Goal: Task Accomplishment & Management: Manage account settings

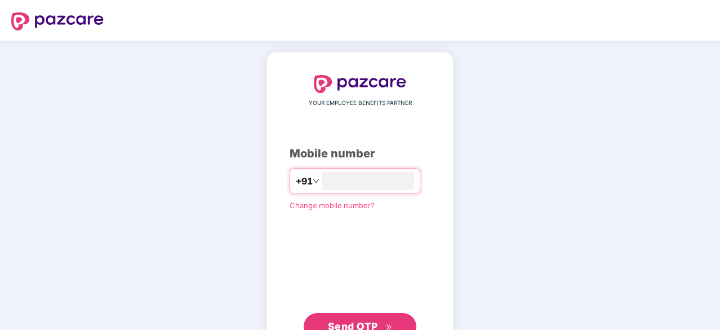
type input "**********"
click at [362, 321] on span "Send OTP" at bounding box center [353, 325] width 50 height 12
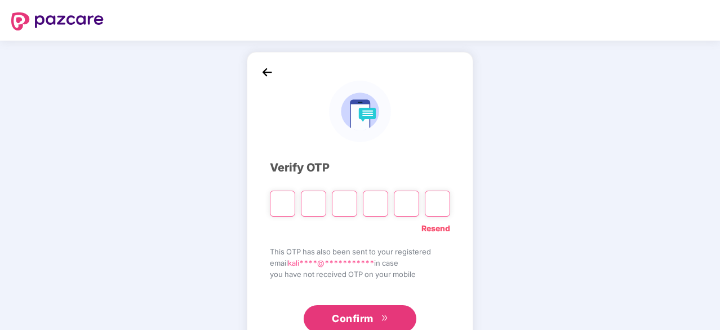
type input "*"
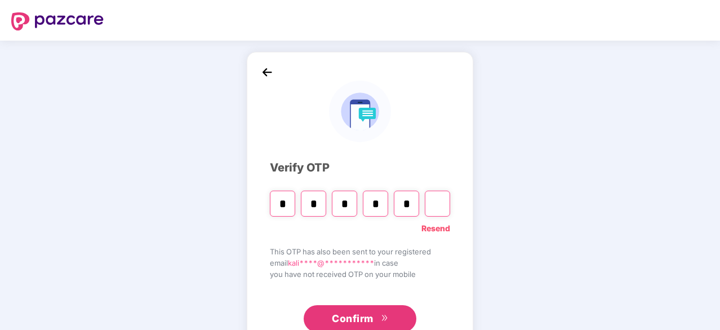
type input "*"
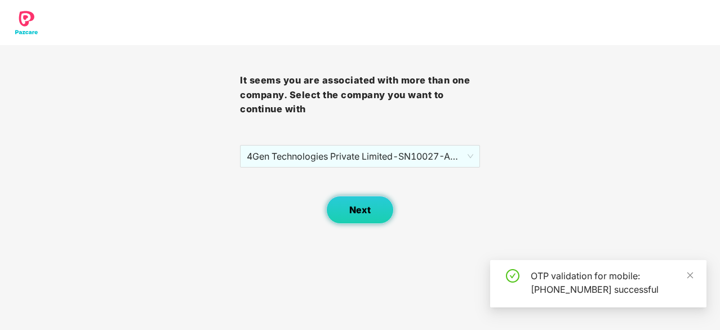
click at [355, 205] on span "Next" at bounding box center [359, 210] width 21 height 11
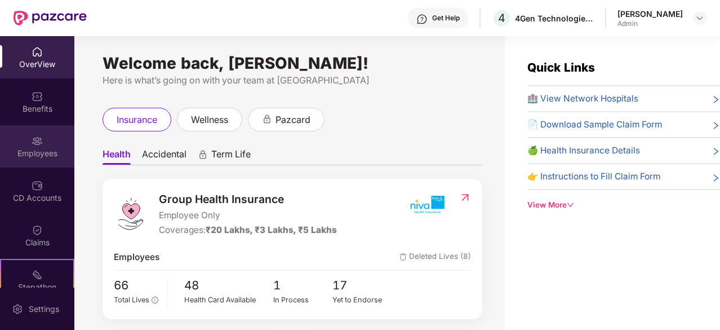
click at [49, 146] on div "Employees" at bounding box center [37, 146] width 74 height 42
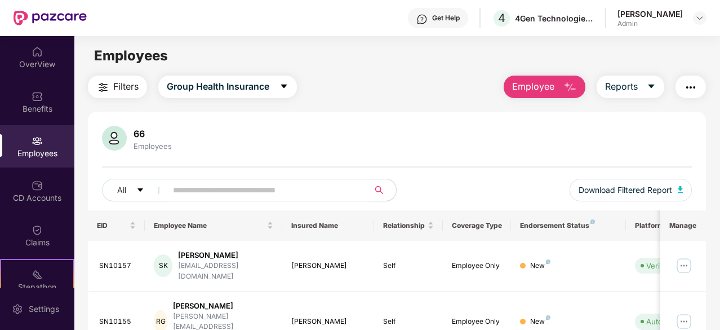
click at [203, 188] on input "text" at bounding box center [263, 189] width 181 height 17
type input "*******"
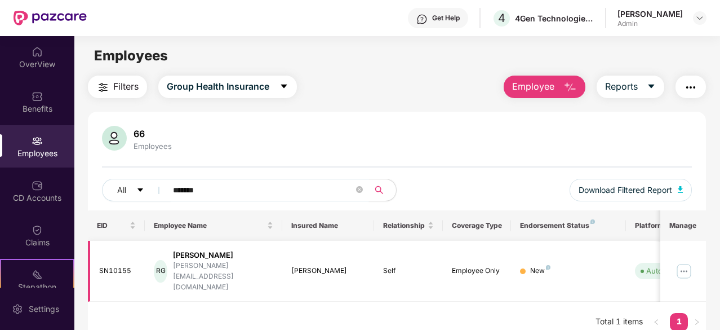
click at [687, 262] on img at bounding box center [684, 271] width 18 height 18
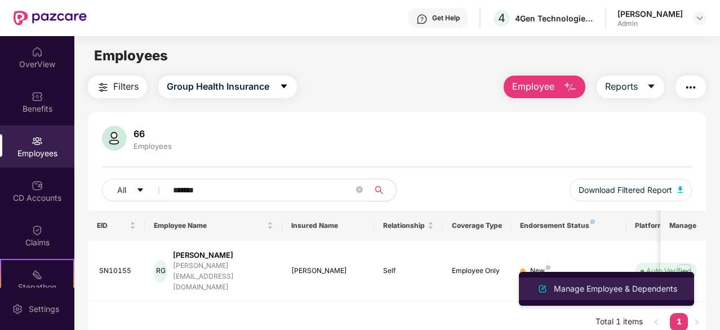
click at [608, 285] on div "Manage Employee & Dependents" at bounding box center [616, 288] width 128 height 12
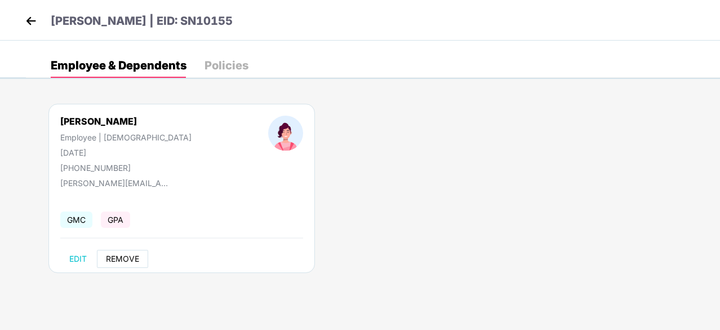
click at [119, 255] on span "REMOVE" at bounding box center [122, 258] width 33 height 9
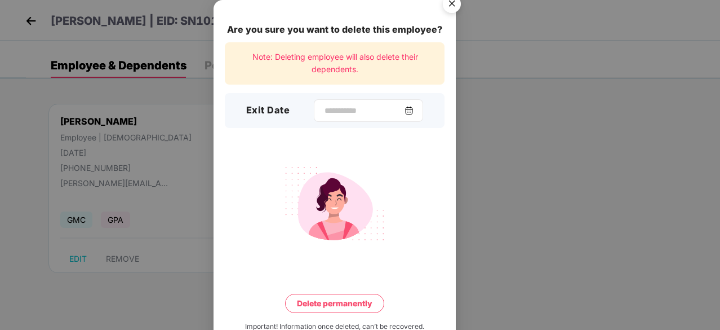
click at [410, 112] on img at bounding box center [409, 110] width 9 height 9
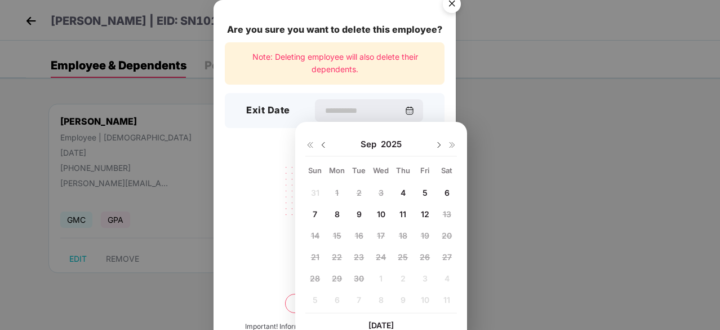
click at [404, 190] on span "4" at bounding box center [403, 193] width 5 height 10
type input "**********"
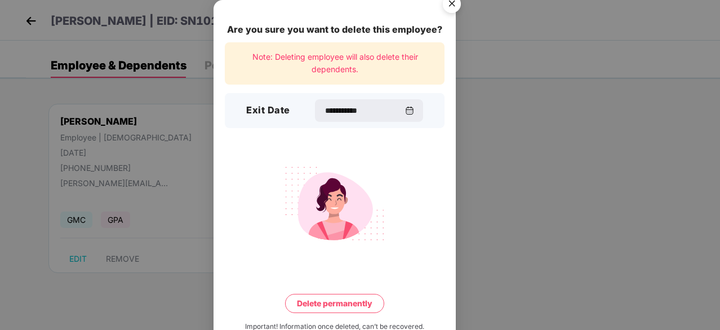
click at [322, 304] on button "Delete permanently" at bounding box center [334, 303] width 99 height 19
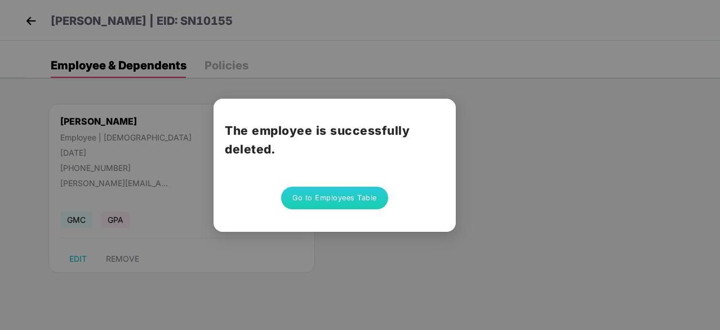
click at [325, 197] on button "Go to Employees Table" at bounding box center [334, 198] width 107 height 23
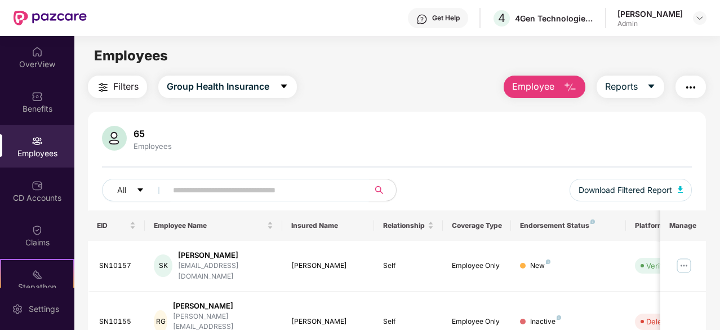
click at [341, 185] on input "text" at bounding box center [263, 189] width 181 height 17
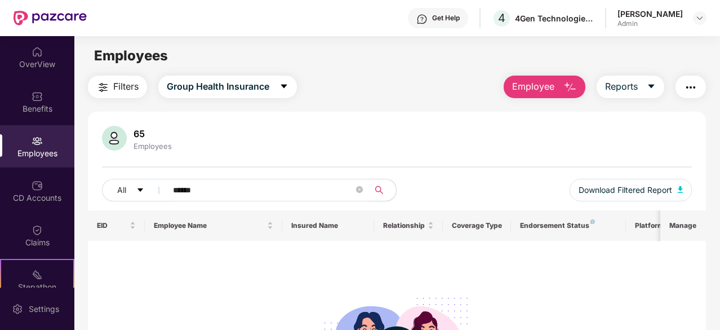
type input "******"
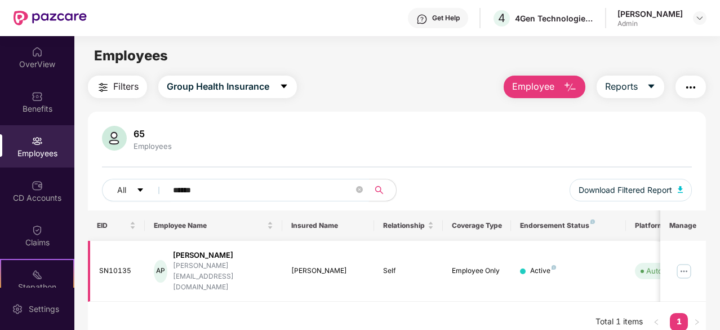
click at [684, 262] on img at bounding box center [684, 271] width 18 height 18
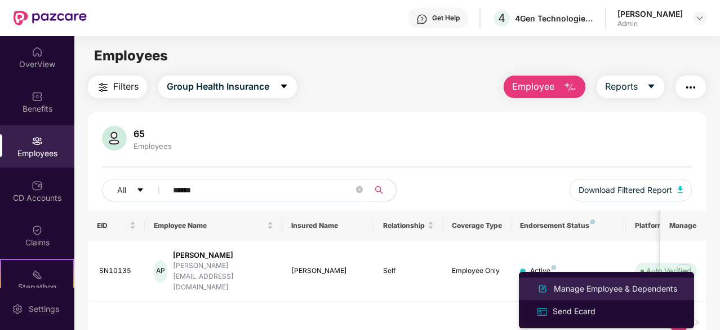
click at [572, 283] on div "Manage Employee & Dependents" at bounding box center [616, 288] width 128 height 12
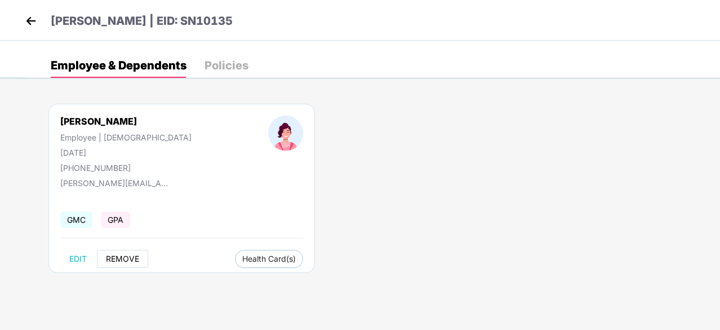
click at [117, 260] on span "REMOVE" at bounding box center [122, 258] width 33 height 9
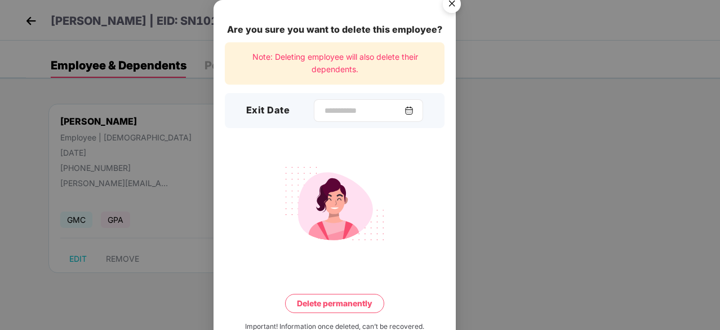
click at [414, 110] on img at bounding box center [409, 110] width 9 height 9
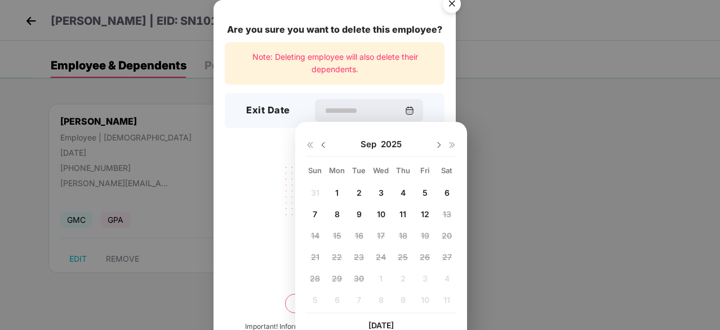
click at [402, 214] on span "11" at bounding box center [403, 214] width 7 height 10
type input "**********"
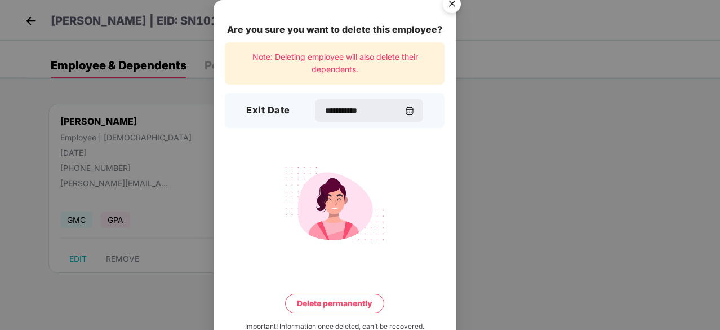
click at [328, 304] on button "Delete permanently" at bounding box center [334, 303] width 99 height 19
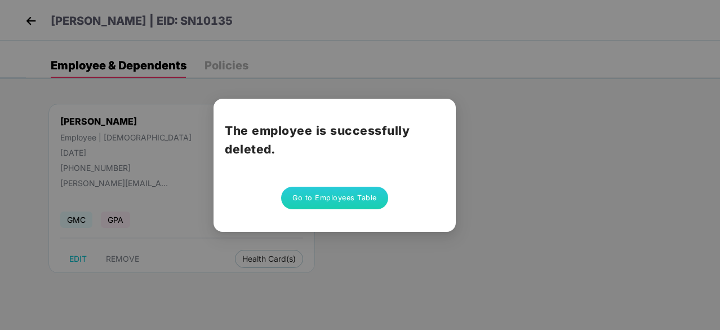
click at [326, 198] on button "Go to Employees Table" at bounding box center [334, 198] width 107 height 23
